Goal: Task Accomplishment & Management: Manage account settings

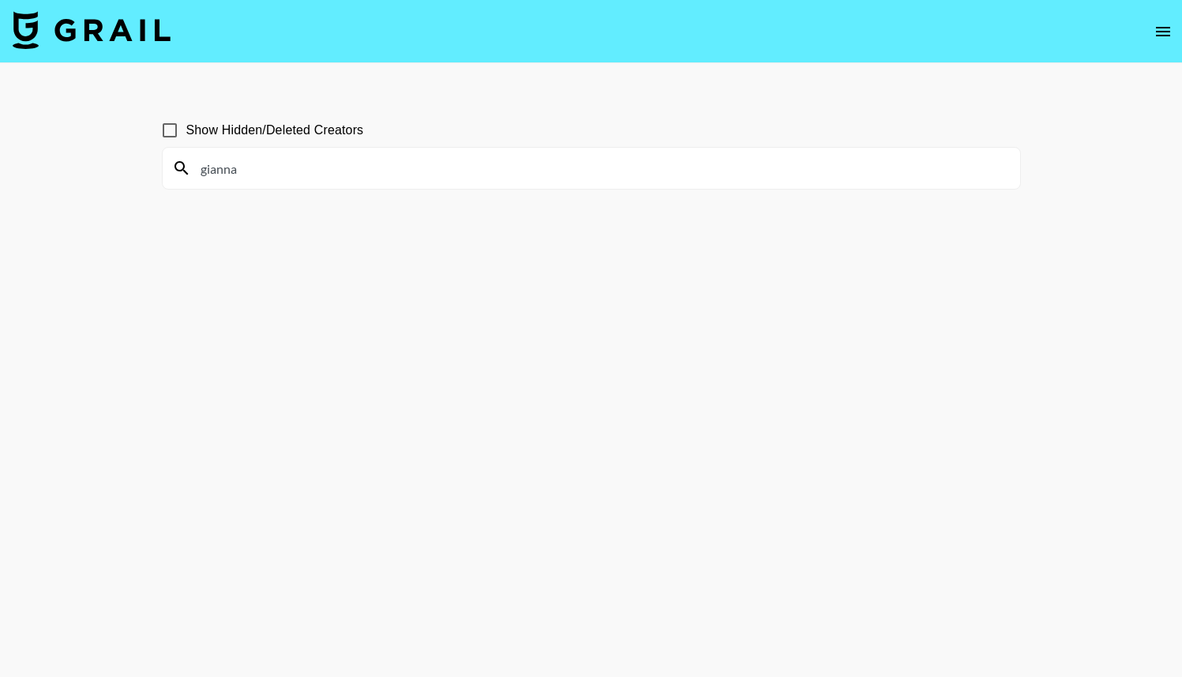
click at [35, 39] on img at bounding box center [92, 30] width 158 height 38
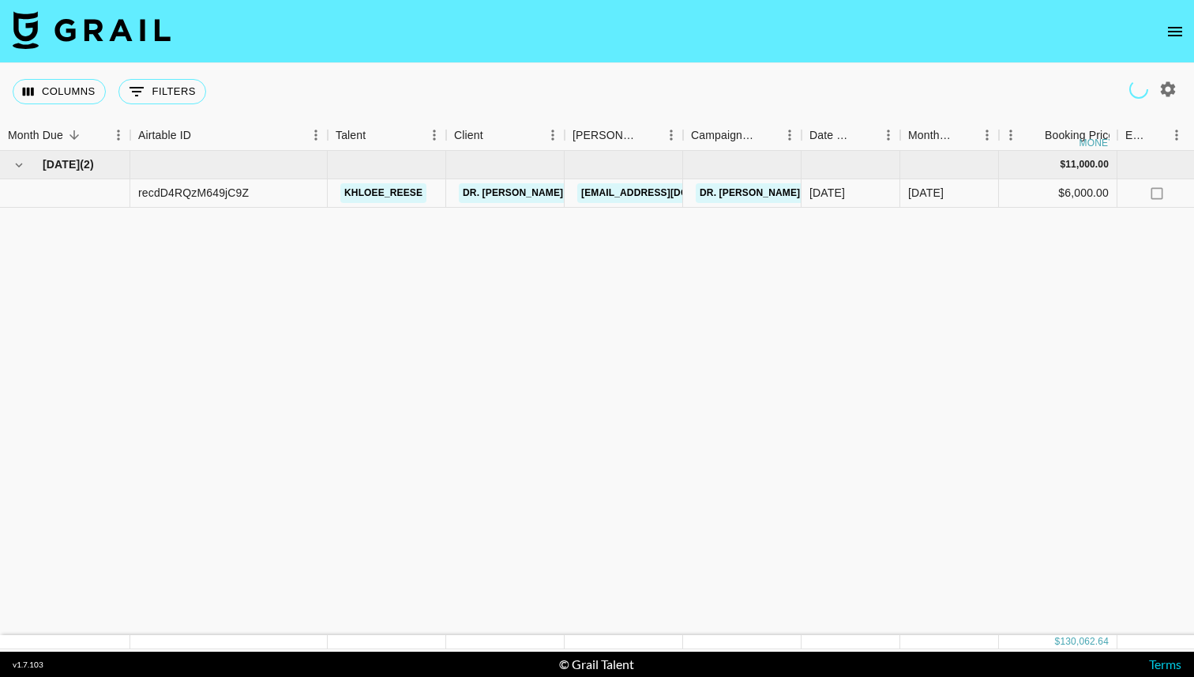
click at [14, 39] on img at bounding box center [92, 30] width 158 height 38
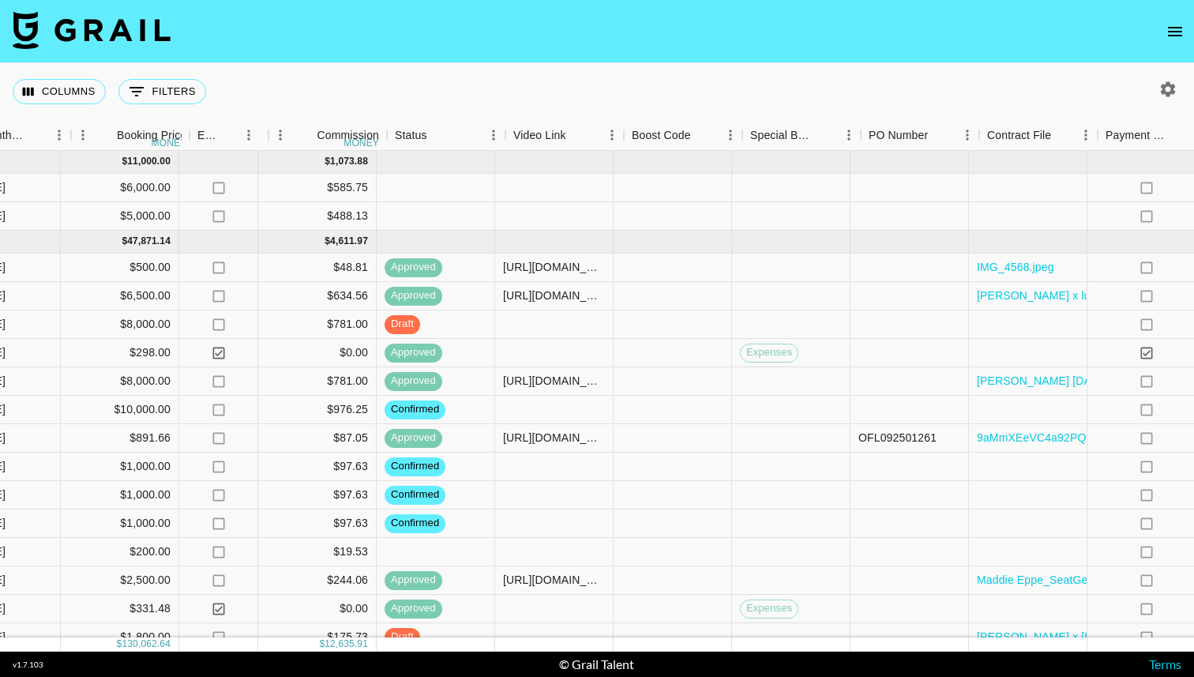
scroll to position [0, 958]
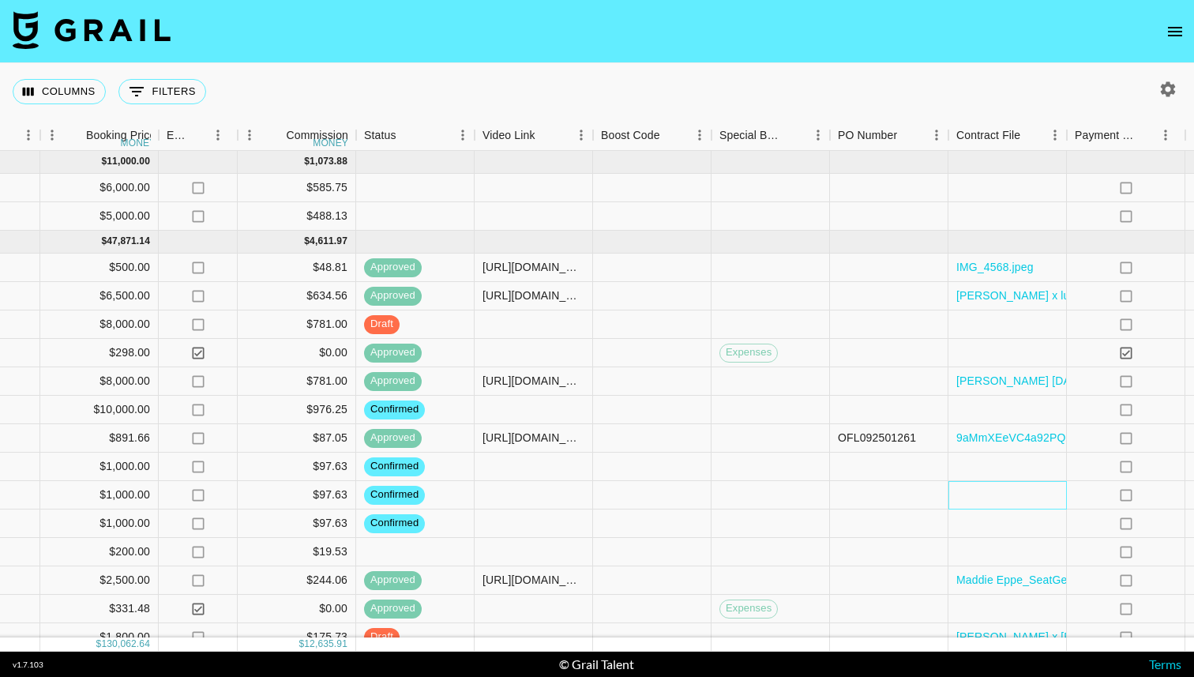
click at [955, 498] on div at bounding box center [1007, 495] width 118 height 28
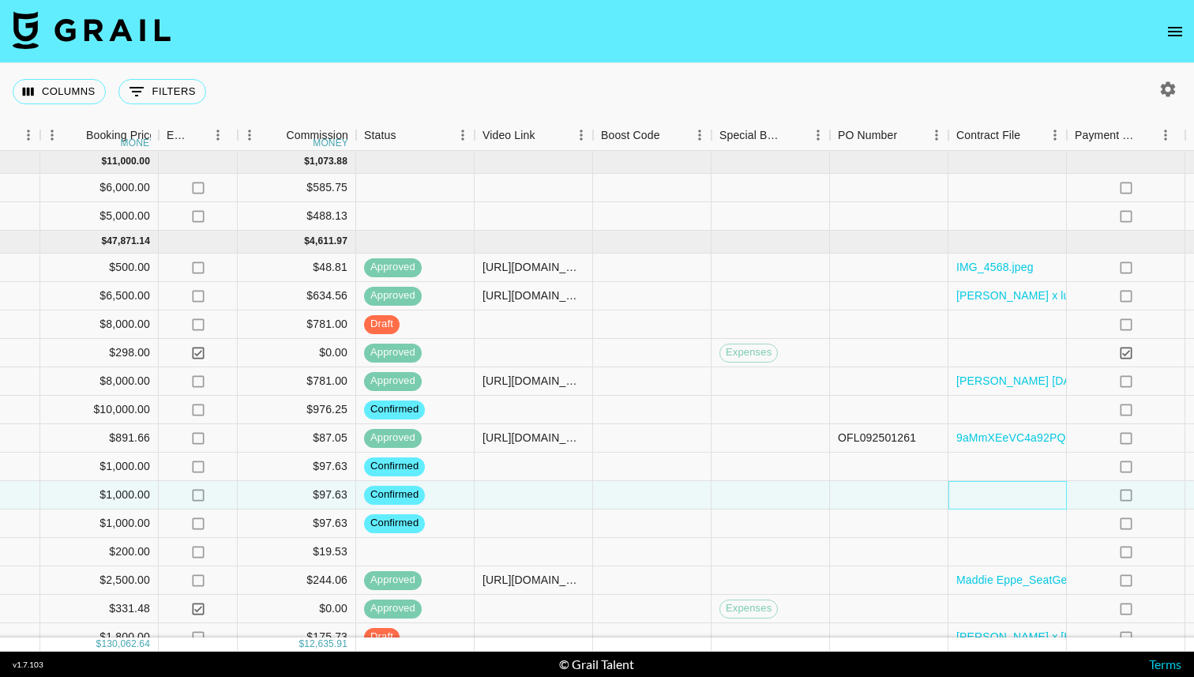
click at [955, 498] on div at bounding box center [1007, 495] width 118 height 28
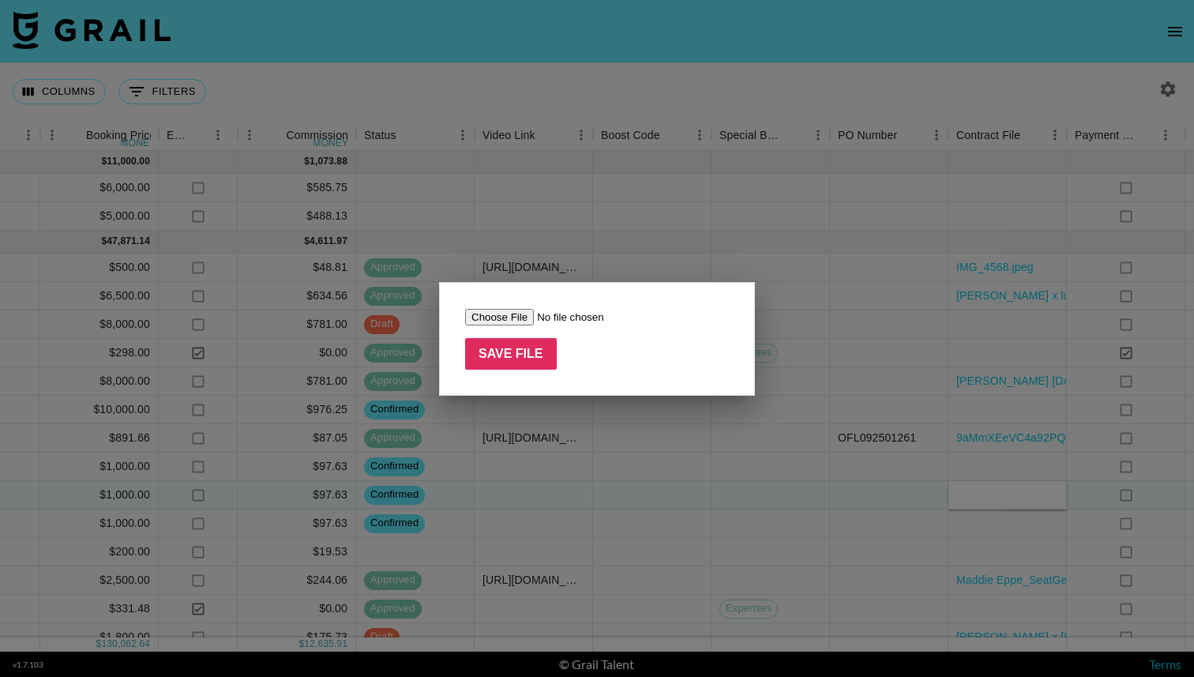
click at [508, 318] on input "file" at bounding box center [565, 317] width 200 height 17
type input "C:\fakepath\Paid Contents Agreement_emerychipman(25.09) (1).pdf"
click at [538, 355] on input "Save File" at bounding box center [511, 354] width 92 height 32
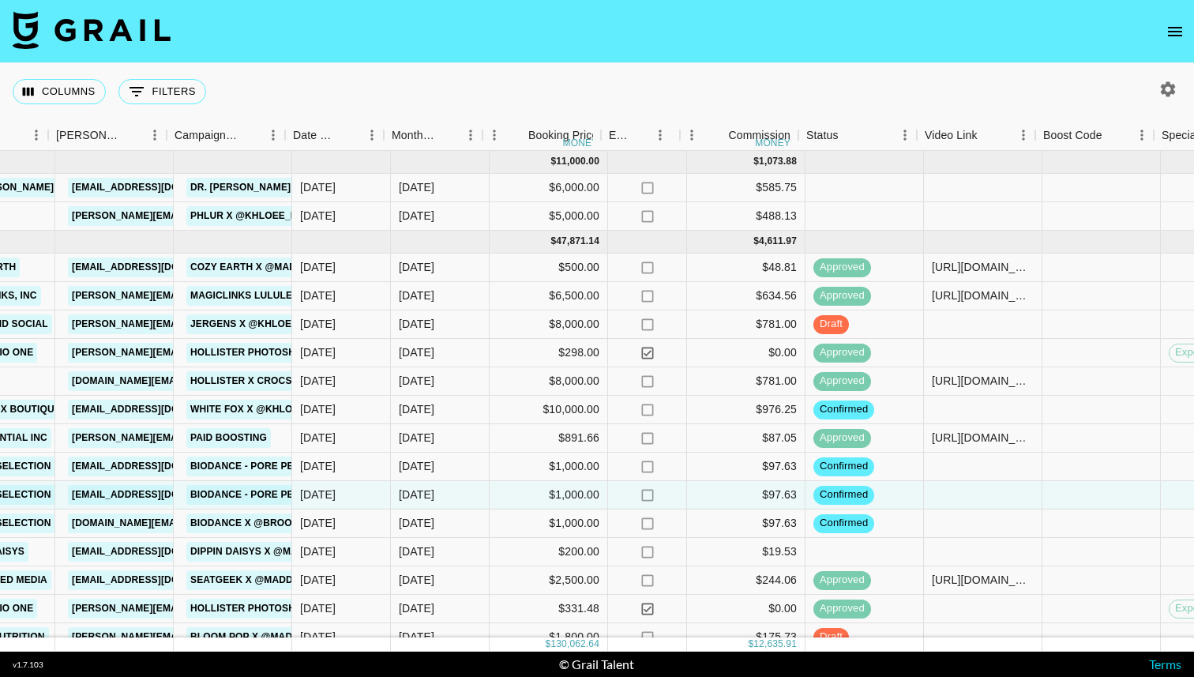
scroll to position [0, 497]
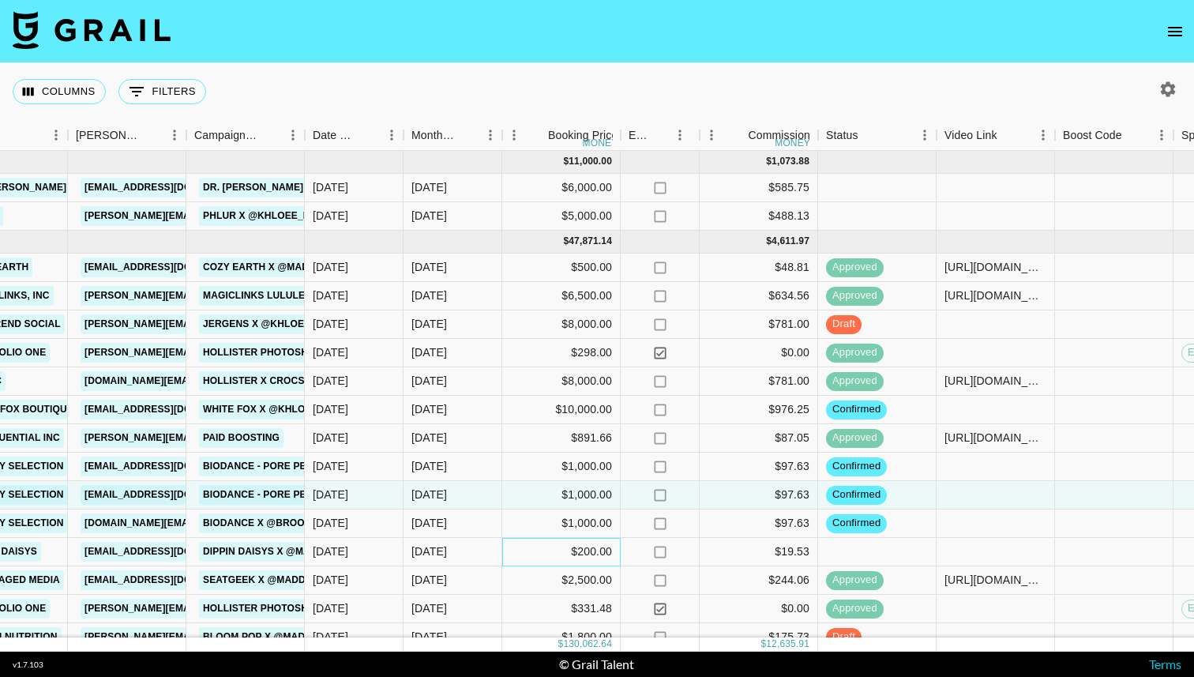
click at [597, 550] on div "$200.00" at bounding box center [561, 552] width 118 height 28
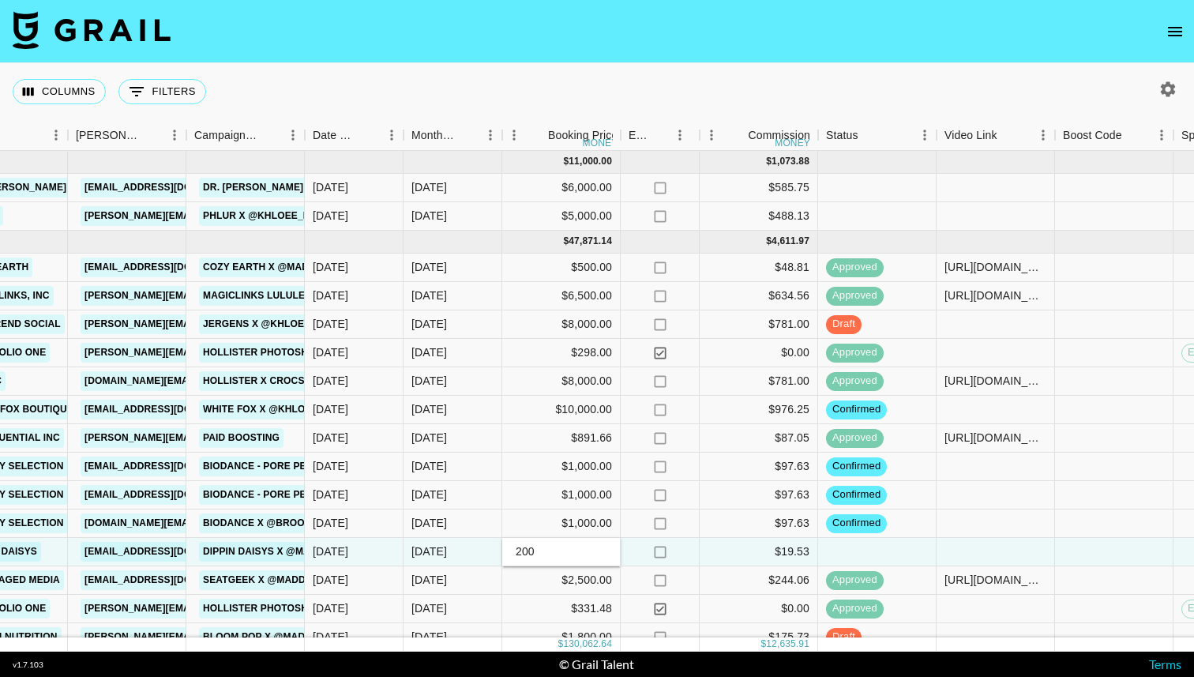
click at [520, 550] on input "200" at bounding box center [561, 551] width 116 height 13
type input "100"
click at [640, 549] on div "no" at bounding box center [660, 552] width 79 height 28
